Goal: Communication & Community: Answer question/provide support

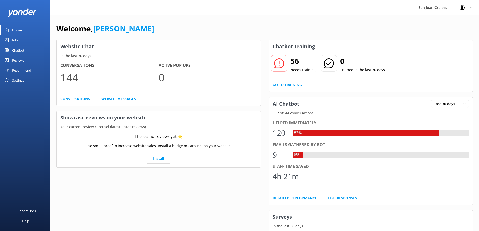
drag, startPoint x: 14, startPoint y: 39, endPoint x: 20, endPoint y: 43, distance: 7.0
click at [15, 39] on div "Inbox" at bounding box center [16, 40] width 9 height 10
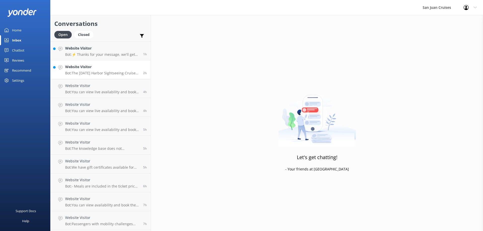
click at [96, 69] on h4 "Website Visitor" at bounding box center [102, 67] width 74 height 6
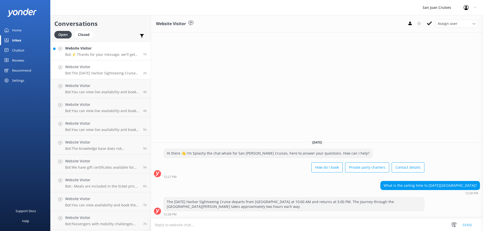
click at [95, 56] on p "Bot: ⚡ Thanks for your message, we'll get back to you as soon as we can. You're…" at bounding box center [102, 54] width 74 height 5
